Goal: Task Accomplishment & Management: Use online tool/utility

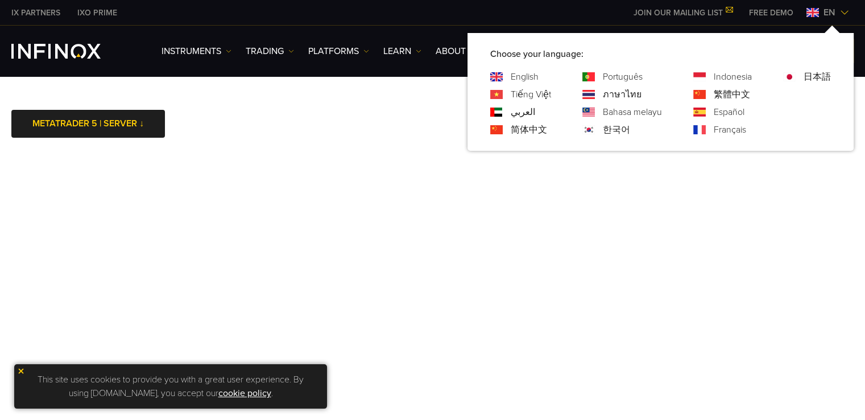
click at [589, 128] on img at bounding box center [589, 129] width 13 height 9
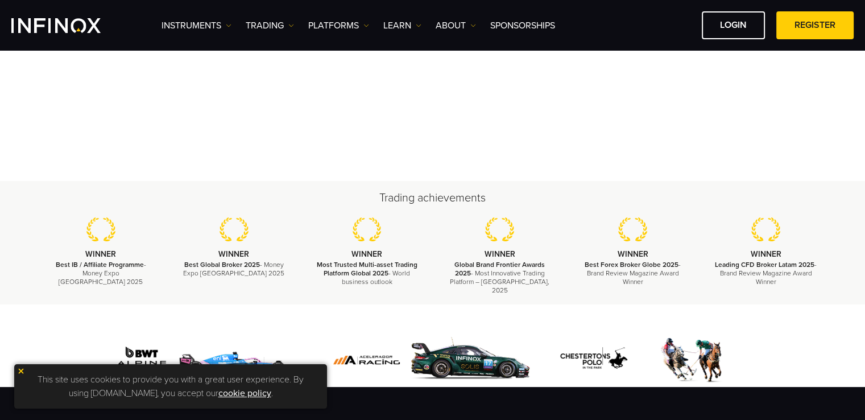
scroll to position [114, 0]
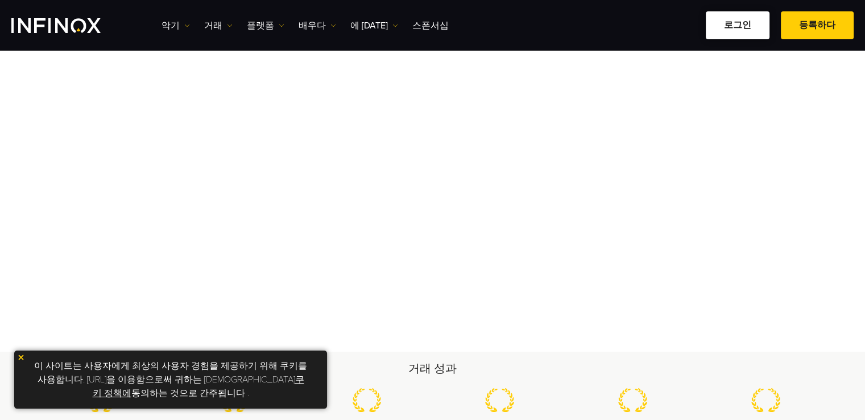
click at [736, 26] on font "로그인" at bounding box center [737, 24] width 27 height 11
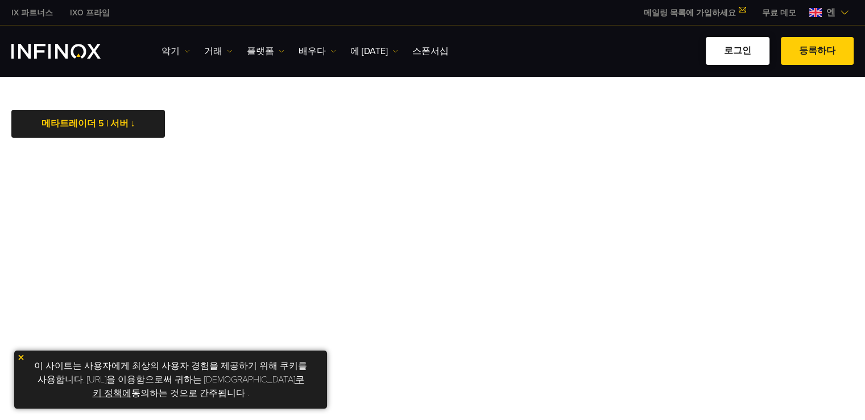
click at [748, 60] on link "로그인" at bounding box center [738, 51] width 64 height 28
